Goal: Navigation & Orientation: Find specific page/section

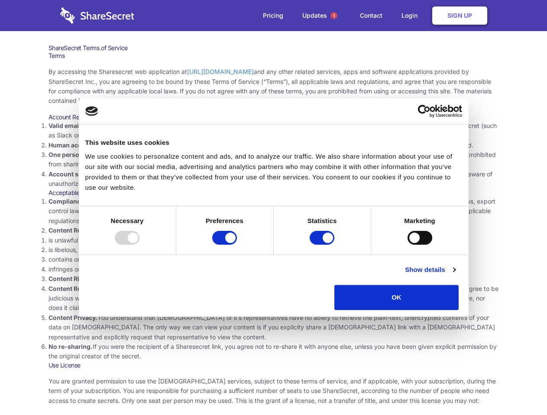
click at [273, 208] on li "Compliance with local laws and regulations. Your use of the Sharesecret must no…" at bounding box center [273, 211] width 450 height 29
click at [139, 245] on div at bounding box center [127, 238] width 25 height 14
click at [237, 245] on input "Preferences" at bounding box center [224, 238] width 25 height 14
checkbox input "false"
click at [323, 245] on input "Statistics" at bounding box center [321, 238] width 25 height 14
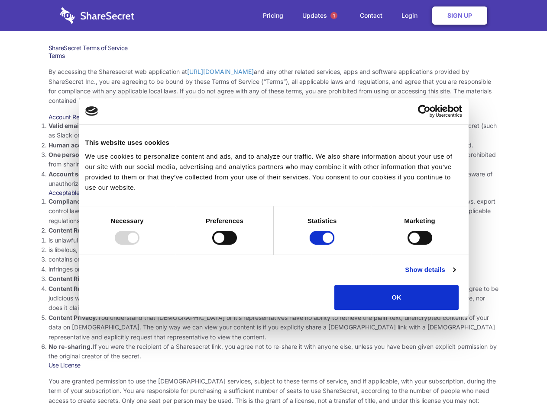
checkbox input "false"
click at [407, 245] on input "Marketing" at bounding box center [419, 238] width 25 height 14
checkbox input "true"
click at [455, 275] on link "Show details" at bounding box center [430, 270] width 50 height 10
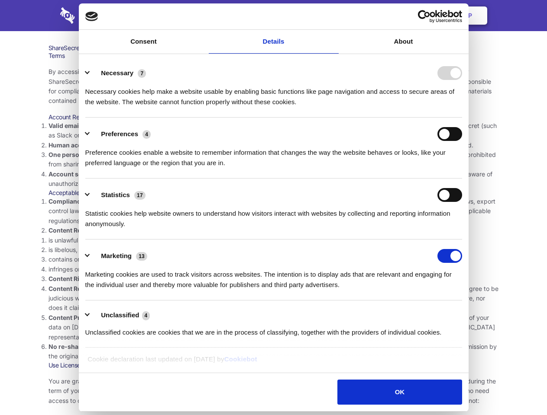
click at [462, 118] on li "Necessary 7 Necessary cookies help make a website usable by enabling basic func…" at bounding box center [273, 87] width 377 height 61
click at [333, 16] on span "1" at bounding box center [333, 15] width 7 height 7
